Goal: Register for event/course

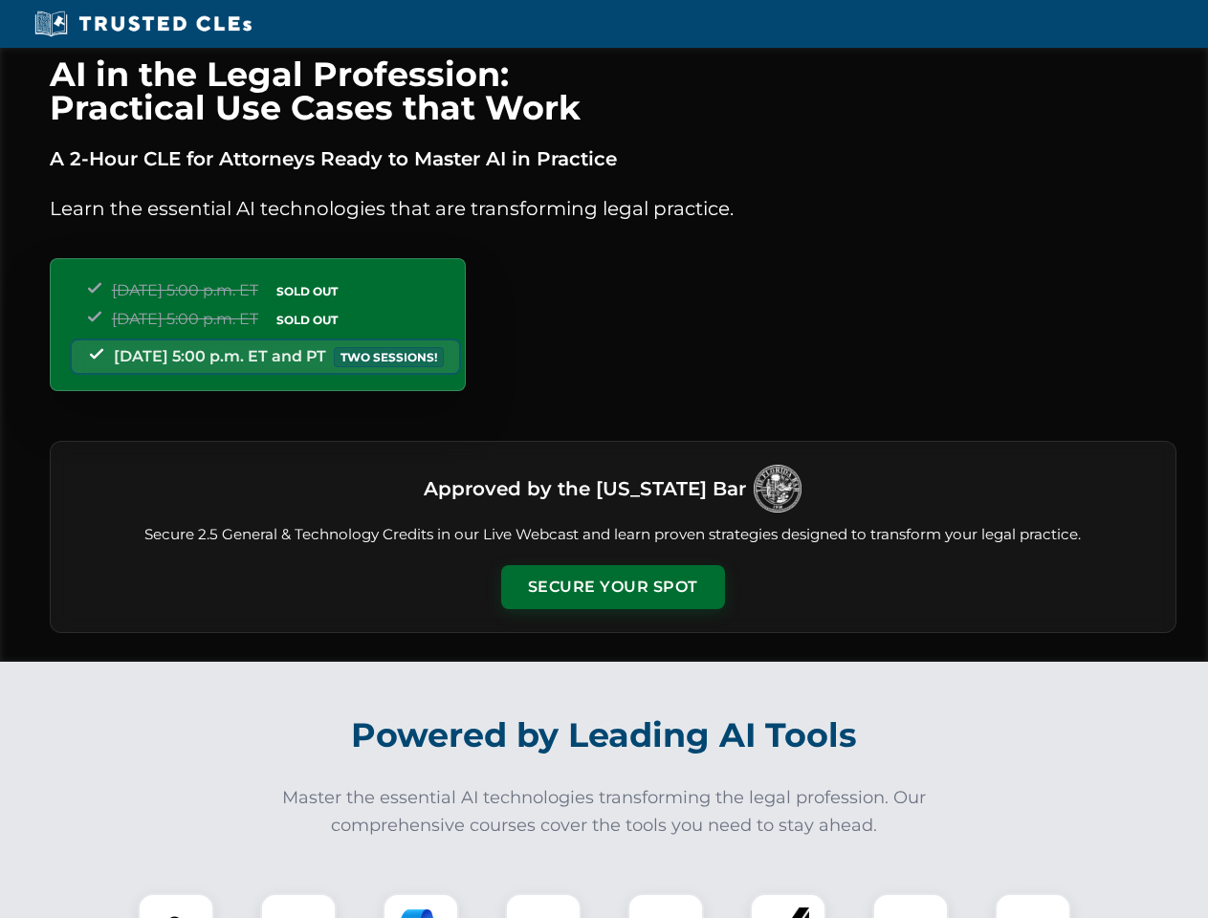
click at [612, 587] on button "Secure Your Spot" at bounding box center [613, 587] width 224 height 44
click at [176, 906] on img at bounding box center [175, 931] width 55 height 55
click at [298, 906] on div at bounding box center [298, 931] width 77 height 77
